Goal: Transaction & Acquisition: Purchase product/service

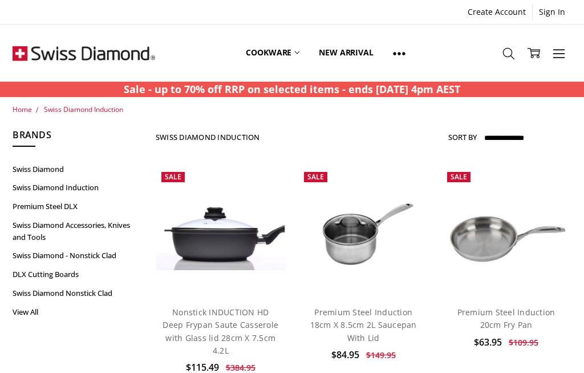
click at [70, 182] on link "Swiss Diamond Induction" at bounding box center [78, 187] width 130 height 19
click at [563, 51] on icon at bounding box center [559, 53] width 13 height 13
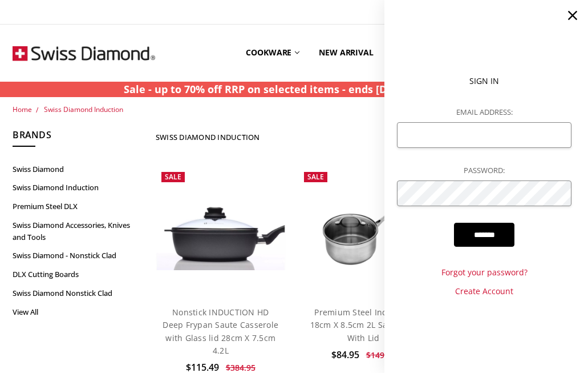
click at [573, 15] on use at bounding box center [572, 15] width 9 height 9
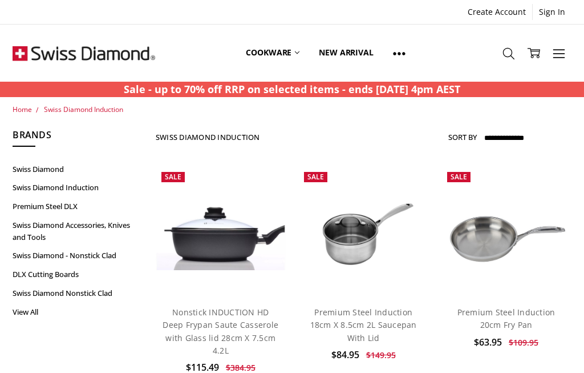
click at [567, 53] on link "More" at bounding box center [559, 52] width 25 height 29
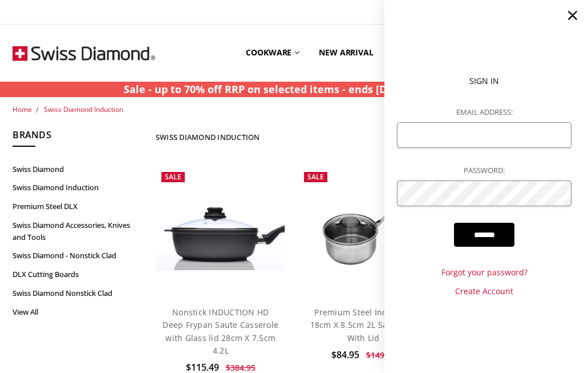
click at [579, 14] on icon at bounding box center [573, 15] width 16 height 16
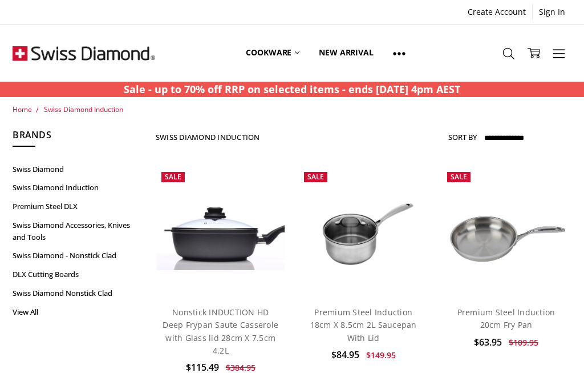
click at [33, 308] on link "View All" at bounding box center [78, 312] width 130 height 19
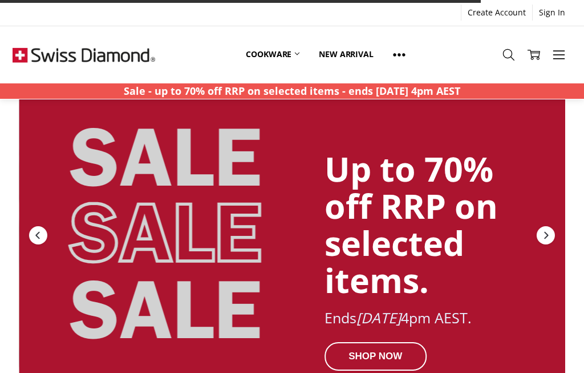
scroll to position [50, 0]
click at [36, 235] on icon "Previous" at bounding box center [37, 235] width 4 height 7
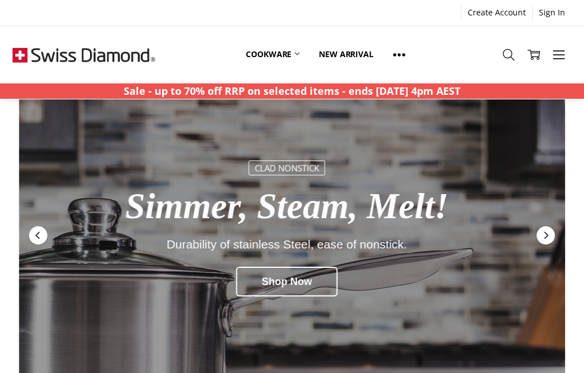
click at [552, 236] on div "Next" at bounding box center [546, 235] width 18 height 18
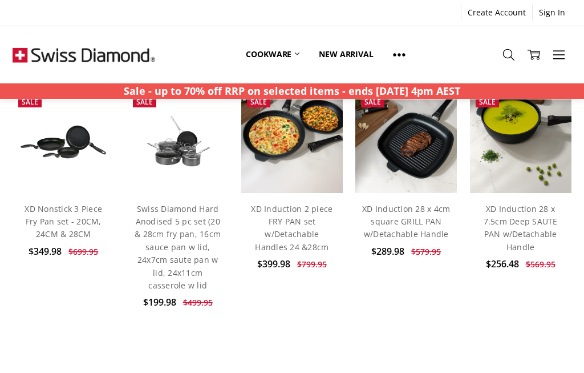
scroll to position [486, 0]
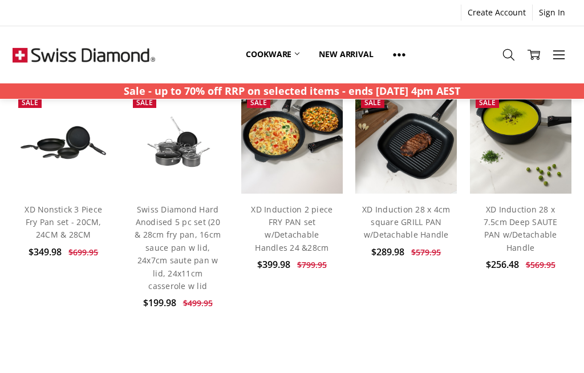
click at [456, 255] on div "XD Induction 28 x 4cm square GRILL PAN w/Detachable Handle $289.98 $579.95 MSRP:" at bounding box center [407, 231] width 102 height 76
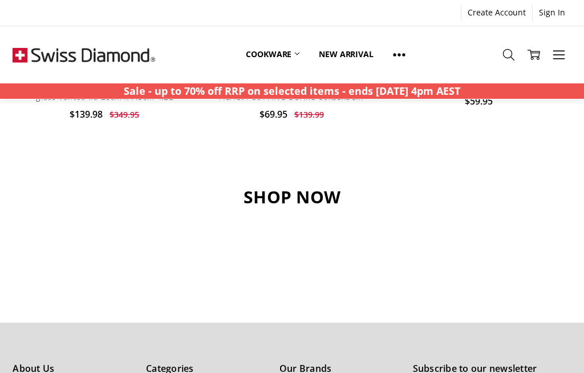
scroll to position [1022, 0]
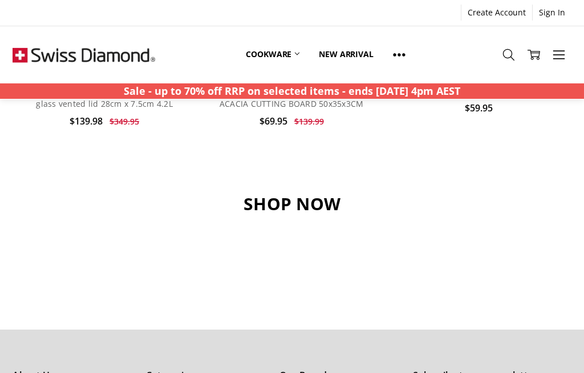
click at [304, 200] on h3 "SHOP NOW" at bounding box center [292, 204] width 559 height 22
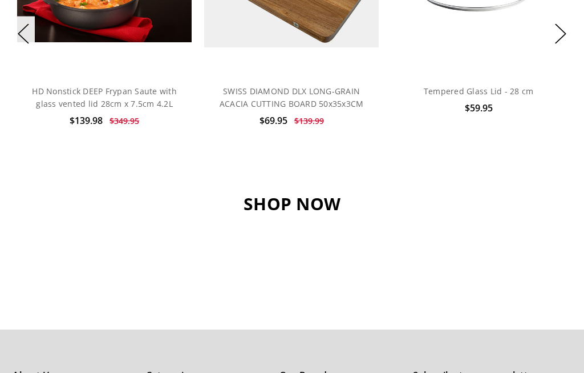
click at [285, 215] on h3 "SHOP NOW" at bounding box center [292, 204] width 559 height 22
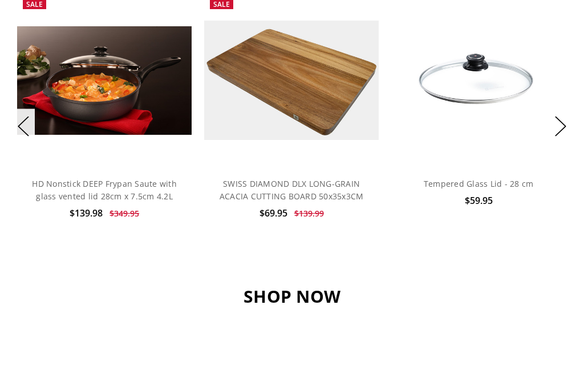
click at [321, 289] on h3 "SHOP NOW" at bounding box center [292, 296] width 559 height 22
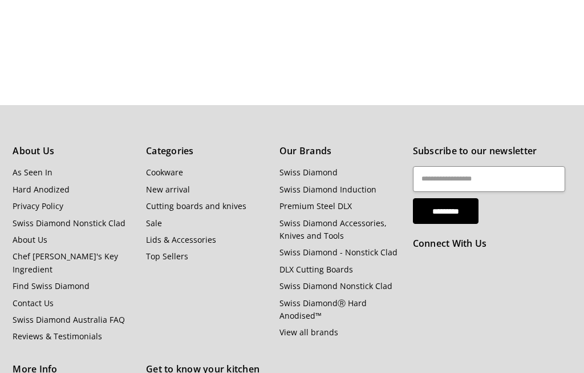
scroll to position [878, 0]
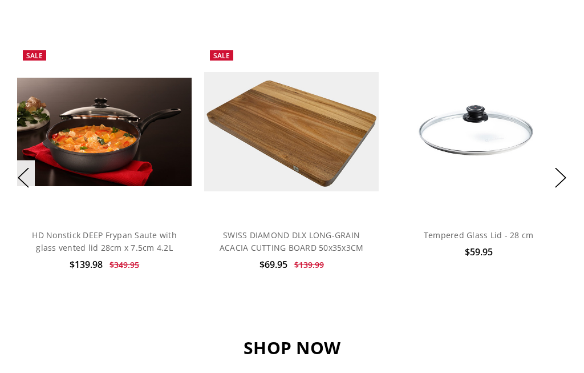
click at [568, 176] on button "Next" at bounding box center [561, 177] width 23 height 35
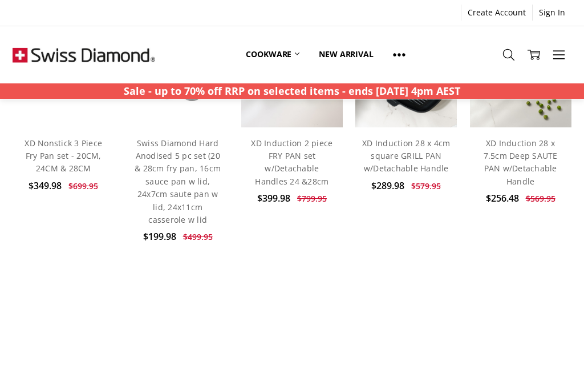
scroll to position [220, 0]
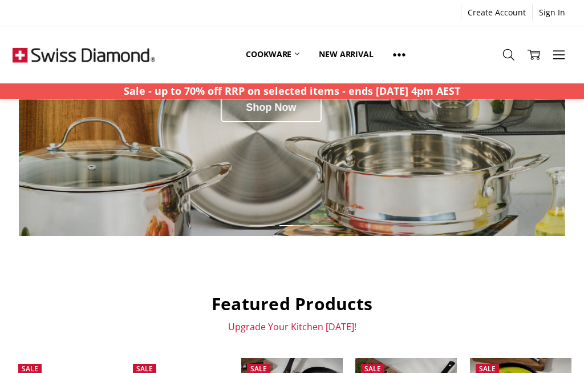
click at [285, 122] on div "Shop Now" at bounding box center [272, 107] width 102 height 30
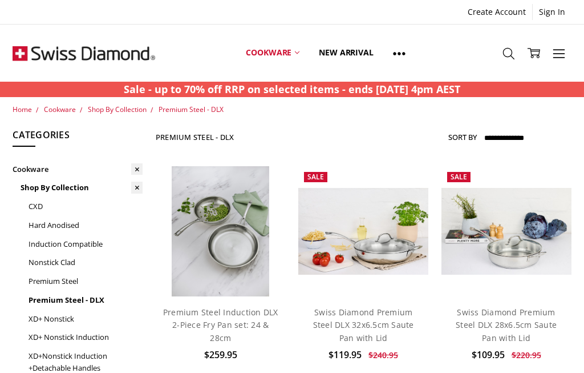
click at [562, 53] on icon at bounding box center [559, 53] width 13 height 13
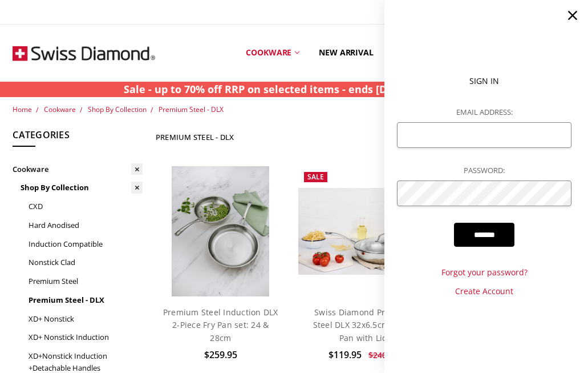
click at [580, 12] on icon at bounding box center [573, 15] width 16 height 16
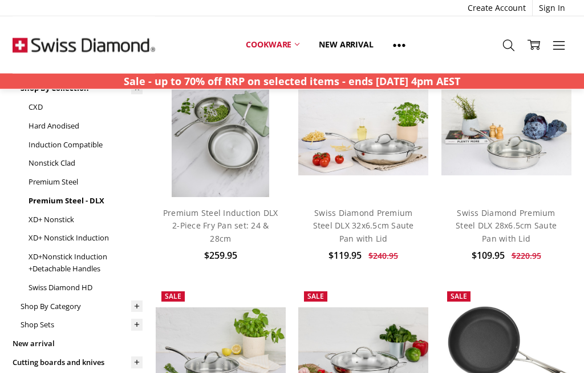
scroll to position [99, 0]
click at [99, 234] on link "XD+ Nonstick Induction" at bounding box center [86, 237] width 114 height 19
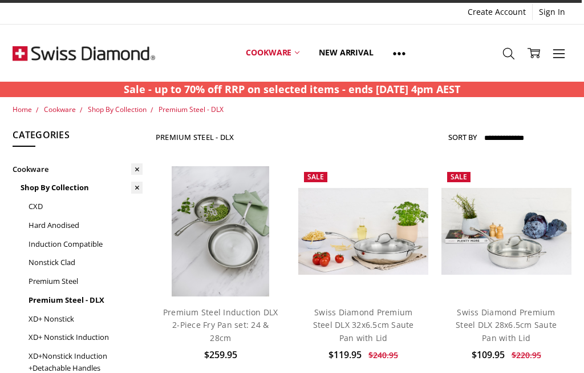
scroll to position [142, 0]
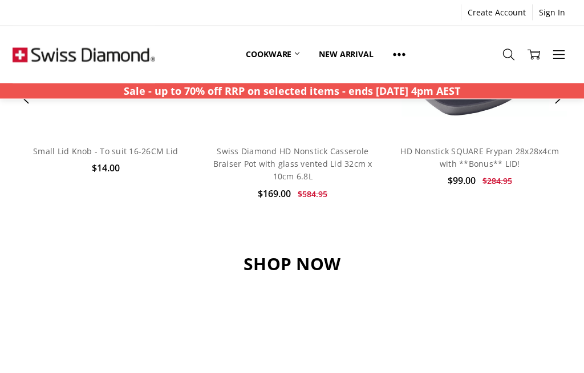
scroll to position [957, 0]
